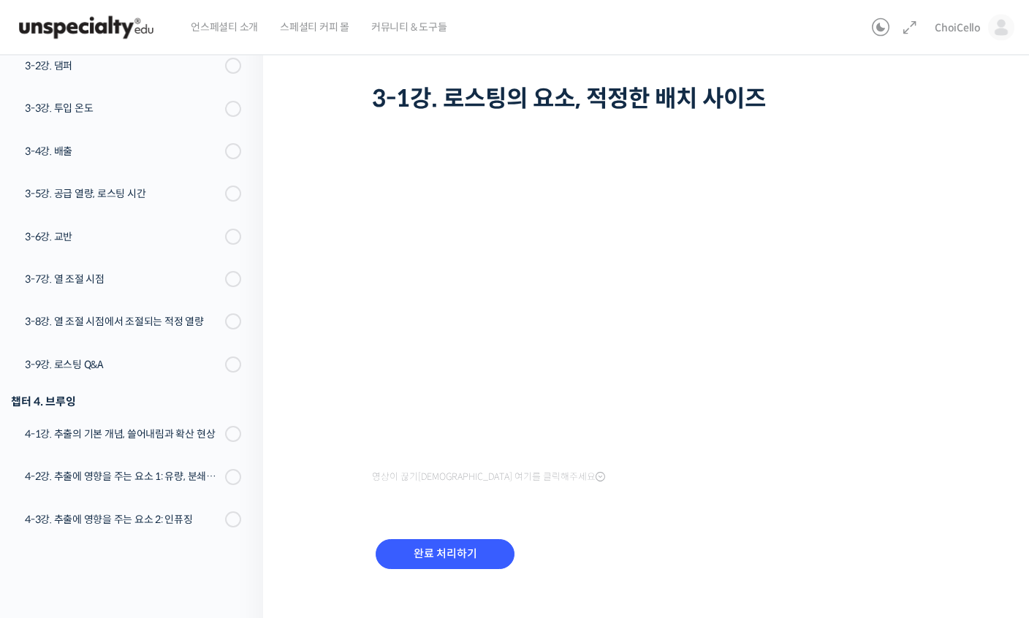
scroll to position [97, 0]
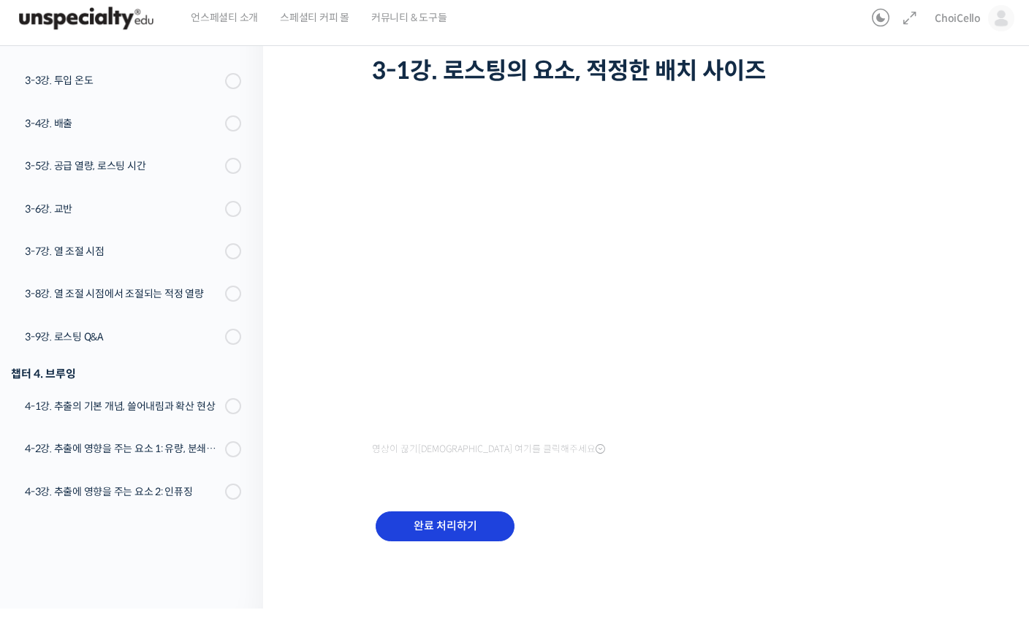
click at [414, 536] on input "완료 처리하기" at bounding box center [445, 536] width 139 height 30
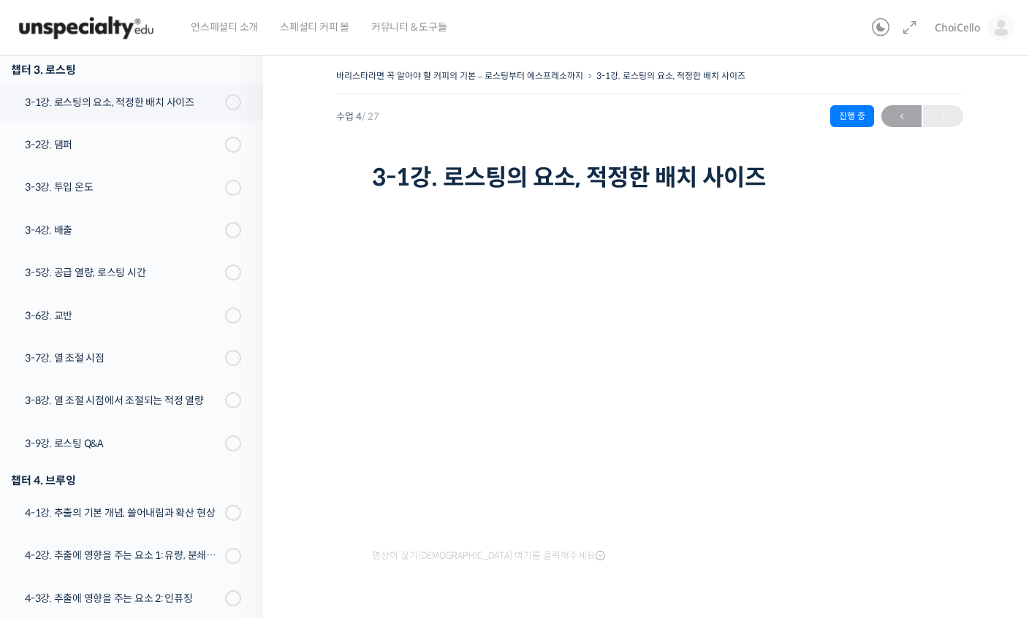
drag, startPoint x: 323, startPoint y: 427, endPoint x: 298, endPoint y: 425, distance: 25.0
click at [309, 425] on div "바리스타라면 꼭 알아야 할 커피의 기본 – 로스팅부터 에스프레소까지 3-1강. 로스팅의 요소, 적정한 배치 사…" at bounding box center [649, 354] width 773 height 620
drag, startPoint x: 277, startPoint y: 426, endPoint x: 244, endPoint y: 421, distance: 33.3
click at [264, 421] on div "바리스타라면 꼭 알아야 할 커피의 기본 – 로스팅부터 에스프레소까지 3-1강. 로스팅의 요소, 적정한 배치 사…" at bounding box center [649, 354] width 773 height 620
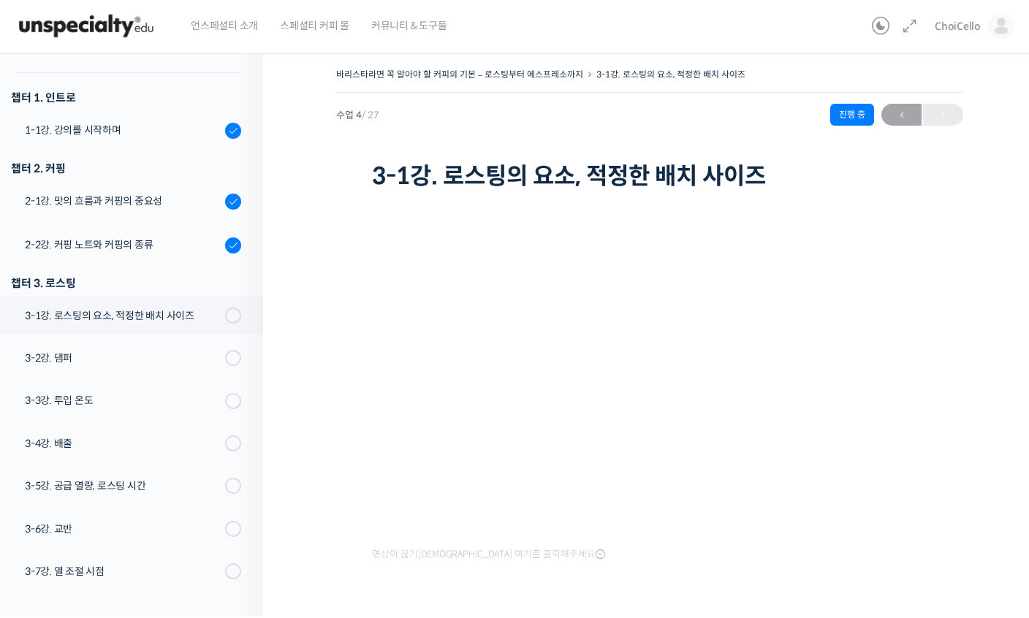
scroll to position [58, 0]
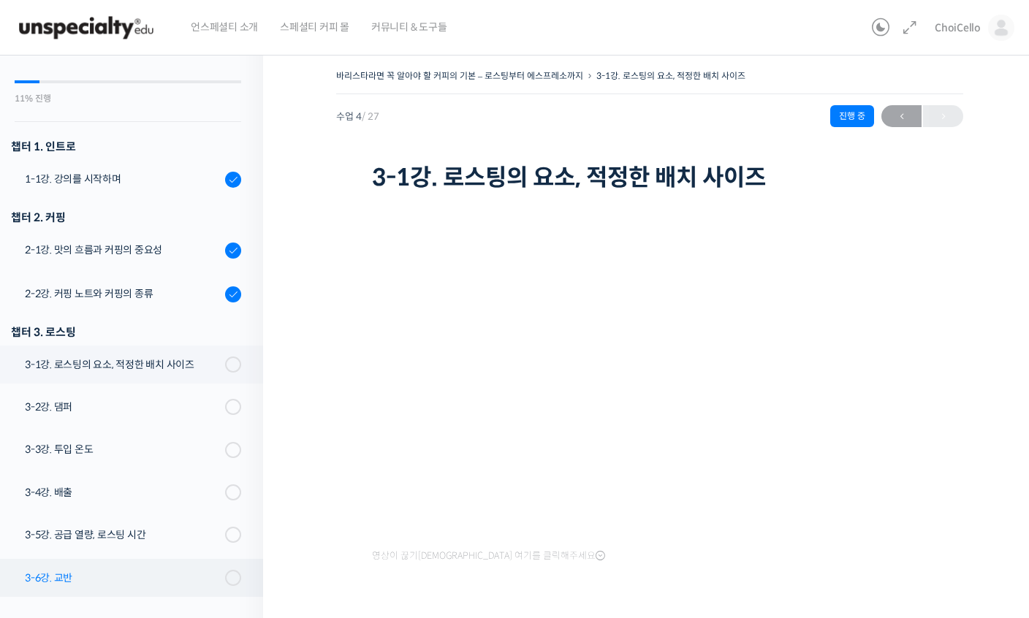
scroll to position [151, 0]
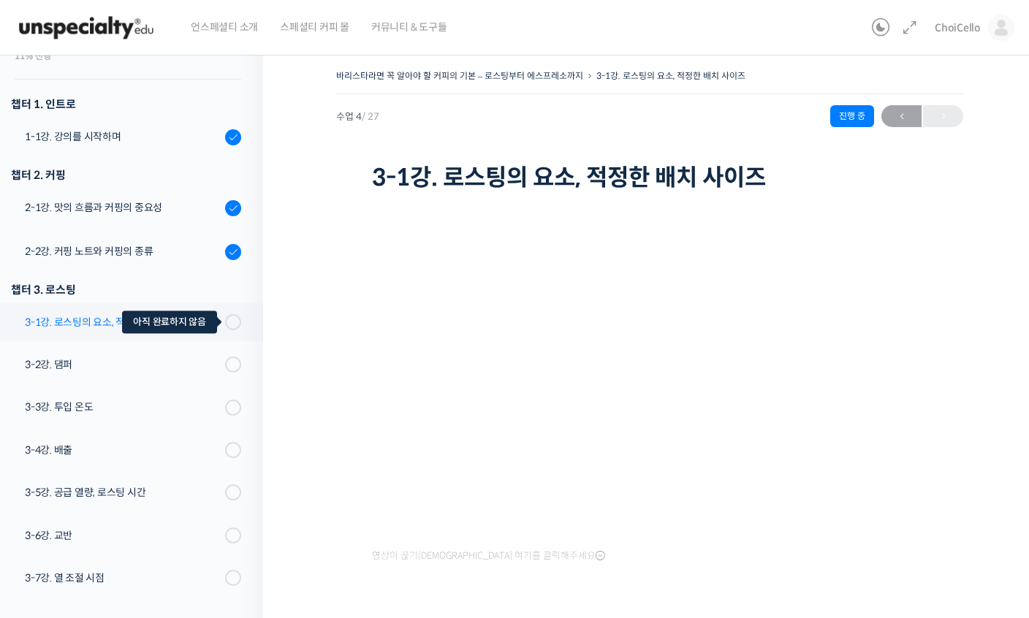
click at [233, 324] on span at bounding box center [237, 322] width 8 height 16
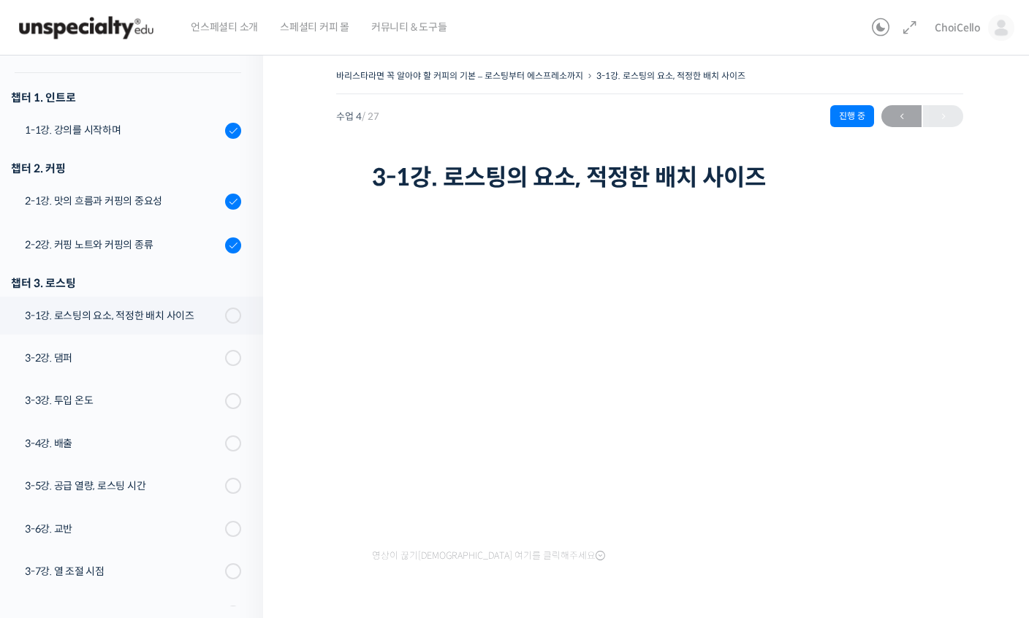
scroll to position [97, 0]
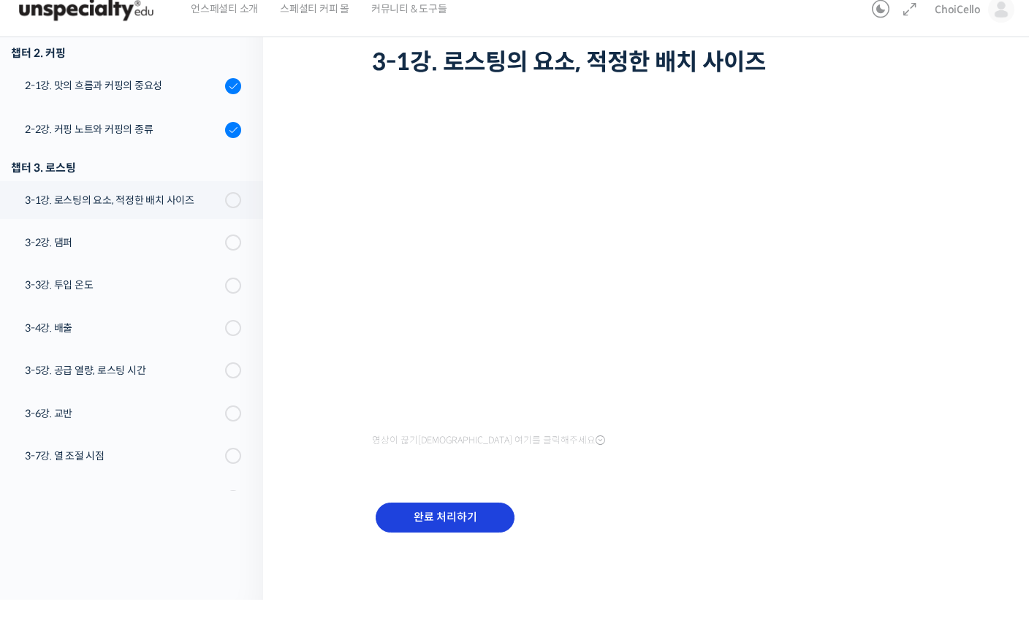
click at [454, 521] on input "완료 처리하기" at bounding box center [445, 536] width 139 height 30
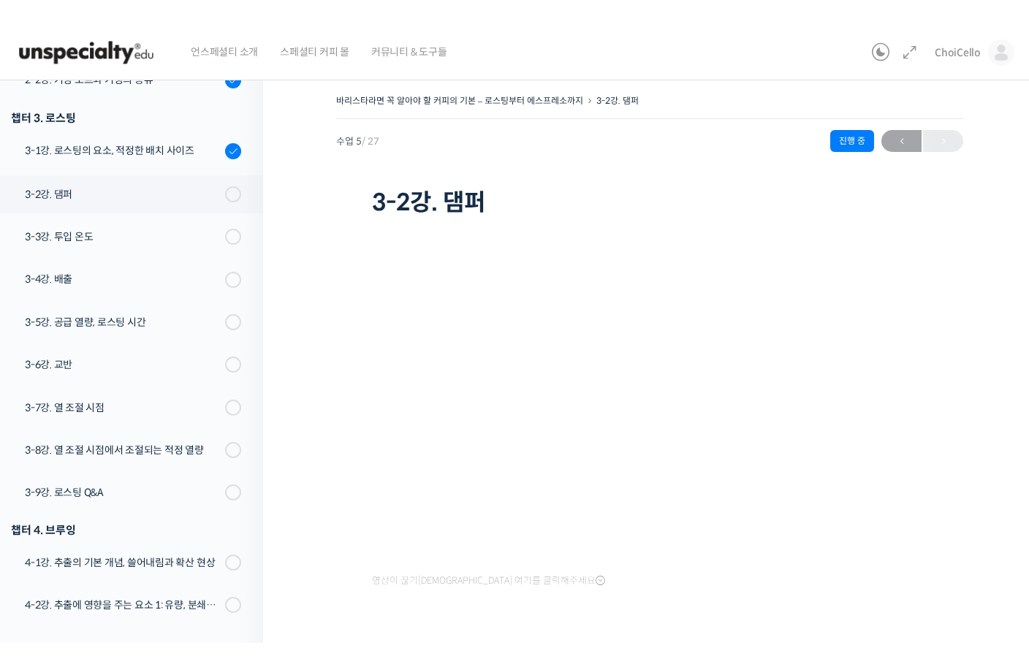
scroll to position [18, 0]
